Goal: Find specific page/section: Find specific page/section

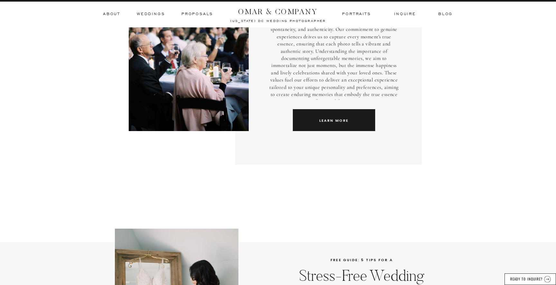
scroll to position [1736, 0]
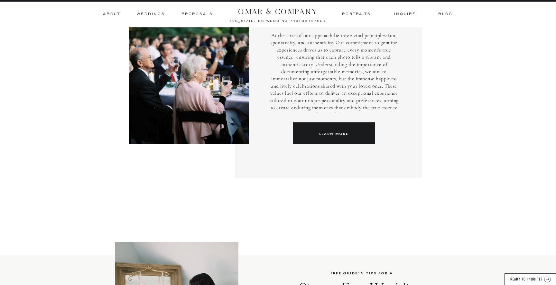
click at [204, 9] on div at bounding box center [189, 65] width 120 height 158
click at [204, 13] on h3 "Proposals" at bounding box center [198, 14] width 32 height 6
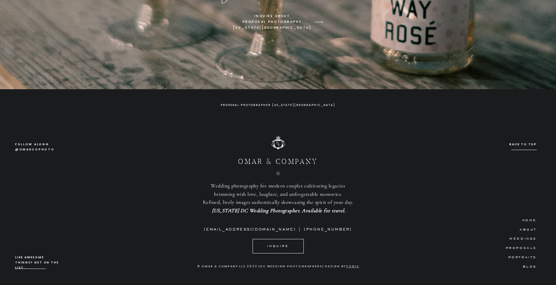
scroll to position [2075, 0]
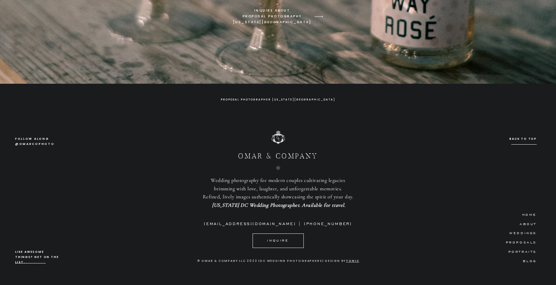
click at [353, 261] on u "tonic" at bounding box center [352, 261] width 13 height 4
click at [352, 260] on u "tonic" at bounding box center [352, 261] width 13 height 4
